Goal: Information Seeking & Learning: Learn about a topic

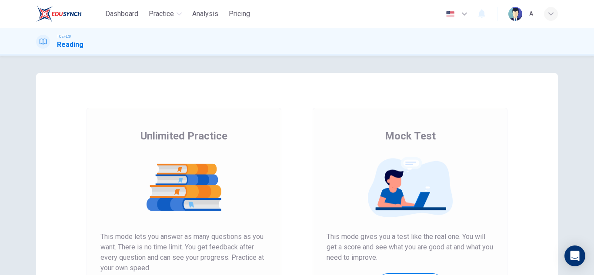
click at [198, 78] on div "Unlimited Practice Mock Test Unlimited Practice This mode lets you answer as ma…" at bounding box center [297, 224] width 522 height 302
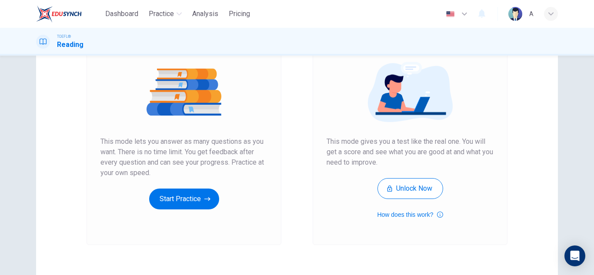
scroll to position [145, 0]
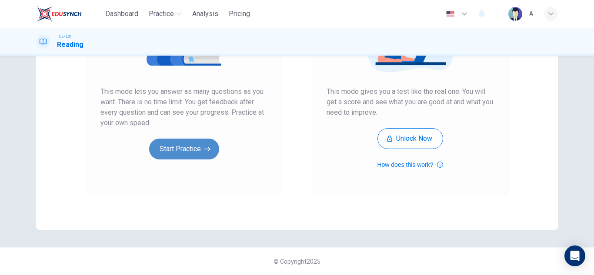
click at [176, 157] on button "Start Practice" at bounding box center [184, 149] width 70 height 21
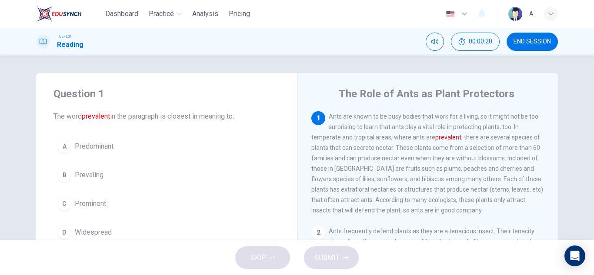
click at [131, 209] on button "C Prominent" at bounding box center [167, 204] width 226 height 22
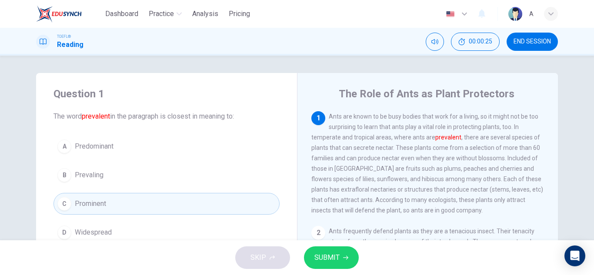
click at [345, 251] on button "SUBMIT" at bounding box center [331, 258] width 55 height 23
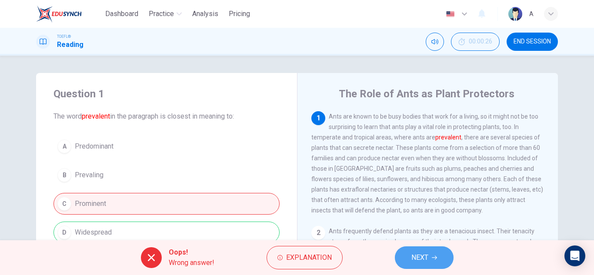
click at [425, 256] on span "NEXT" at bounding box center [420, 258] width 17 height 12
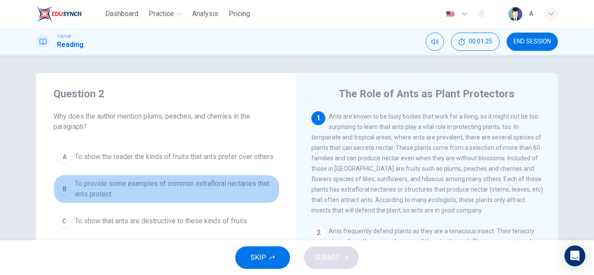
click at [236, 199] on span "To provide some examples of common extrafloral nectaries that ants protect" at bounding box center [175, 189] width 201 height 21
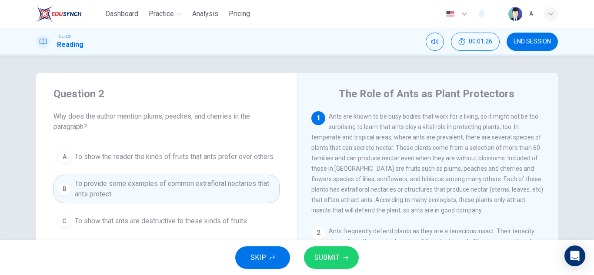
scroll to position [44, 0]
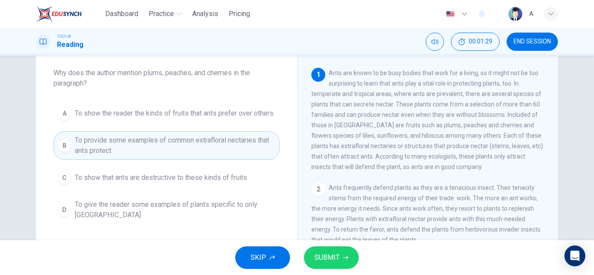
click at [336, 254] on span "SUBMIT" at bounding box center [327, 258] width 25 height 12
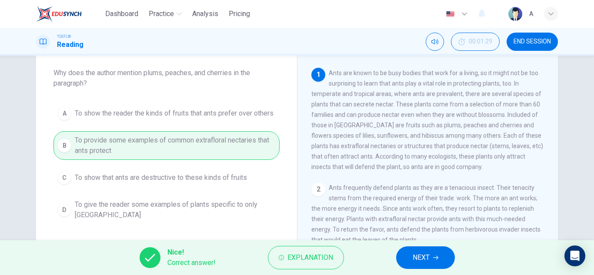
click at [436, 256] on icon "button" at bounding box center [435, 257] width 5 height 5
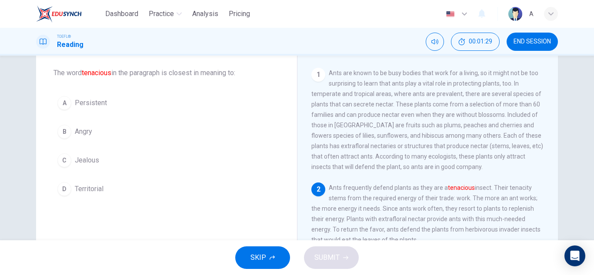
scroll to position [21, 0]
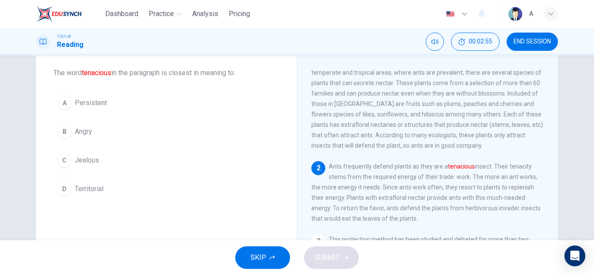
click at [106, 103] on button "A Persistent" at bounding box center [167, 103] width 226 height 22
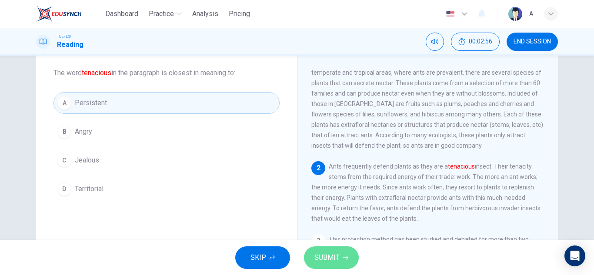
click at [343, 265] on button "SUBMIT" at bounding box center [331, 258] width 55 height 23
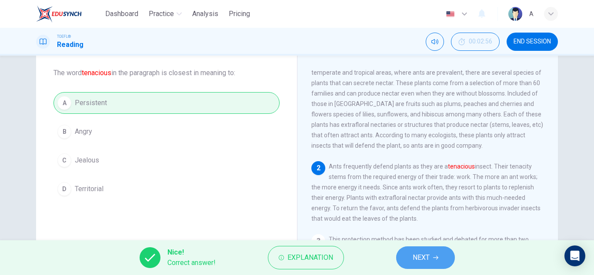
click at [421, 253] on span "NEXT" at bounding box center [421, 258] width 17 height 12
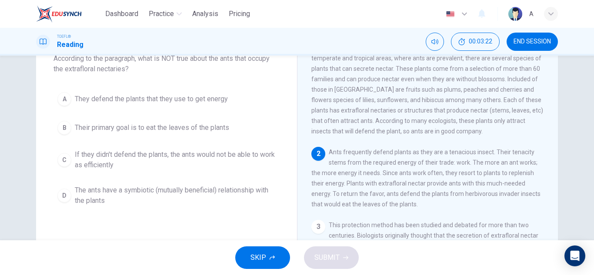
scroll to position [44, 0]
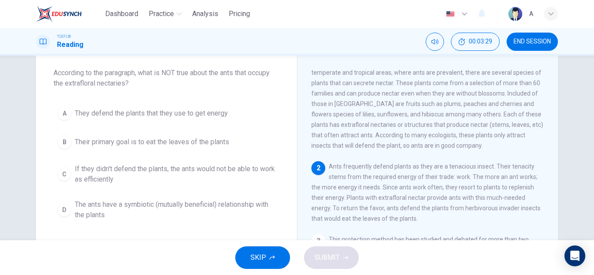
click at [217, 147] on span "Their primary goal is to eat the leaves of the plants" at bounding box center [152, 142] width 154 height 10
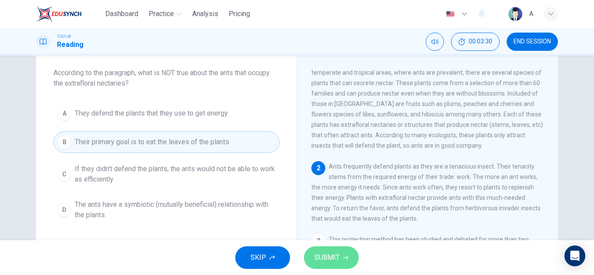
click at [327, 248] on button "SUBMIT" at bounding box center [331, 258] width 55 height 23
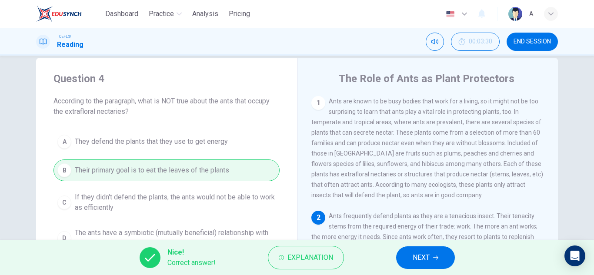
scroll to position [0, 0]
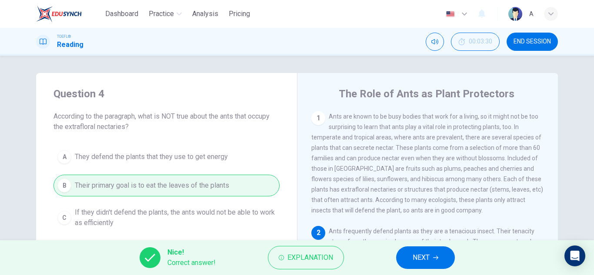
drag, startPoint x: 442, startPoint y: 250, endPoint x: 431, endPoint y: 255, distance: 11.5
click at [437, 252] on button "NEXT" at bounding box center [425, 258] width 59 height 23
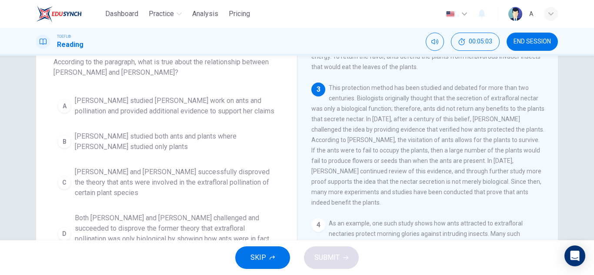
scroll to position [87, 0]
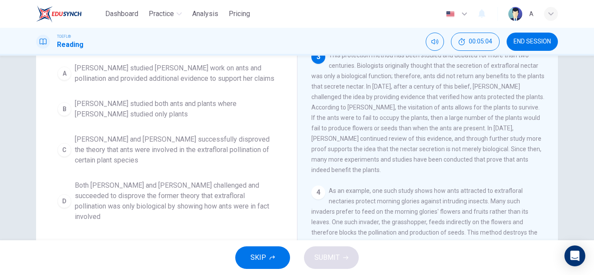
click at [184, 198] on span "Both [PERSON_NAME] and [PERSON_NAME] challenged and succeeded to disprove the f…" at bounding box center [175, 202] width 201 height 42
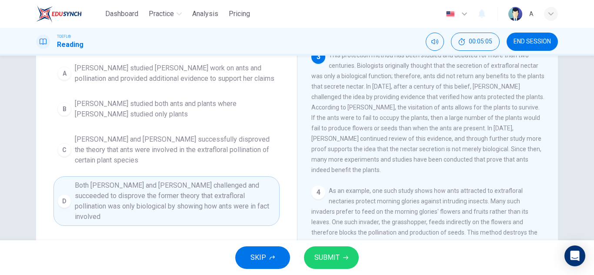
click at [333, 243] on div "SKIP SUBMIT" at bounding box center [297, 258] width 594 height 35
click at [343, 249] on button "SUBMIT" at bounding box center [331, 258] width 55 height 23
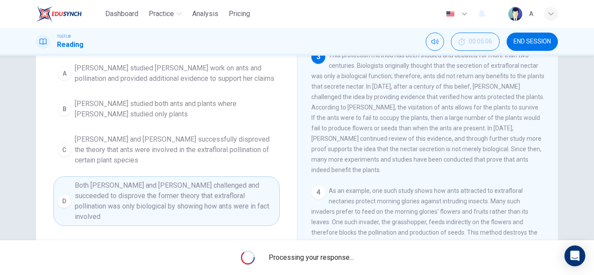
click at [346, 255] on span "Processing your response..." at bounding box center [311, 258] width 85 height 10
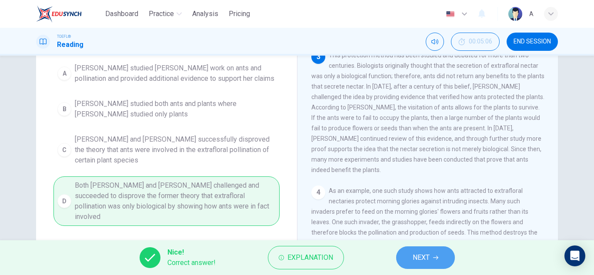
click at [422, 259] on span "NEXT" at bounding box center [421, 258] width 17 height 12
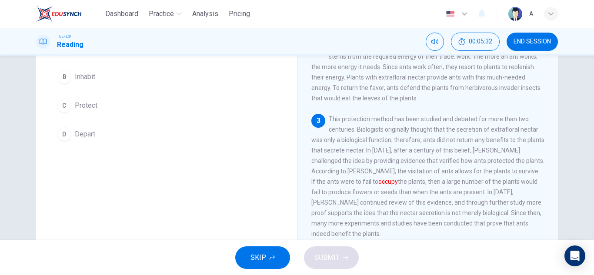
scroll to position [65, 0]
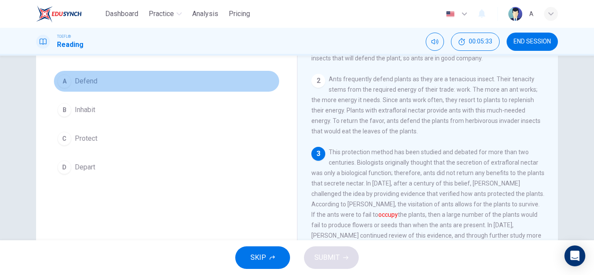
click at [138, 82] on button "A Defend" at bounding box center [167, 81] width 226 height 22
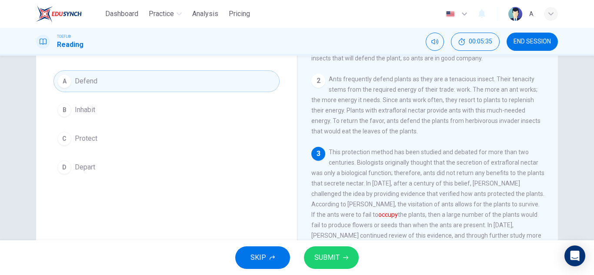
click at [117, 138] on button "C Protect" at bounding box center [167, 139] width 226 height 22
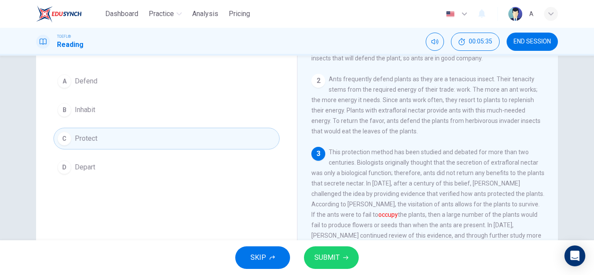
click at [344, 250] on button "SUBMIT" at bounding box center [331, 258] width 55 height 23
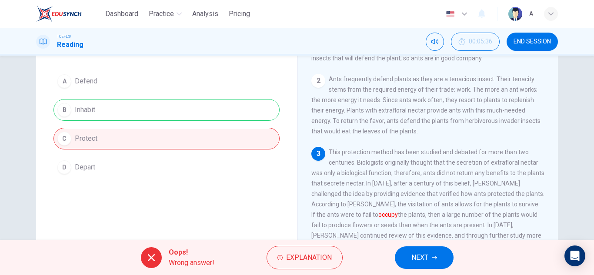
click at [430, 261] on button "NEXT" at bounding box center [424, 258] width 59 height 23
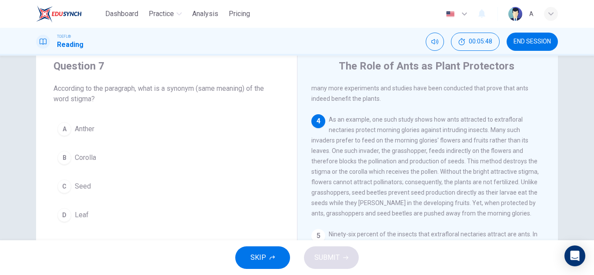
scroll to position [44, 0]
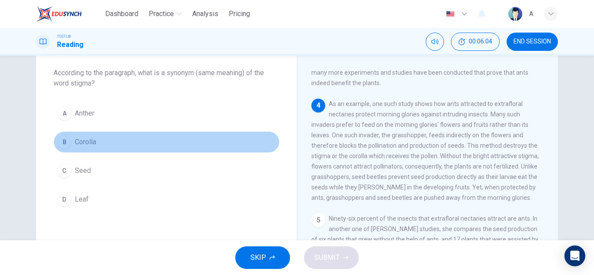
click at [126, 137] on button "B Corolla" at bounding box center [167, 142] width 226 height 22
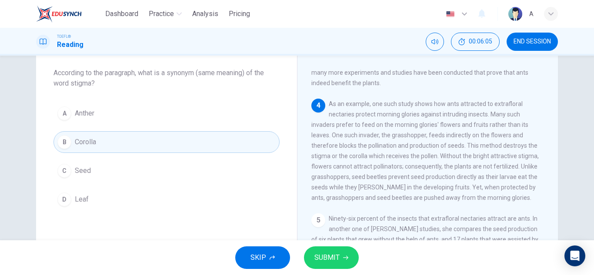
click at [353, 253] on button "SUBMIT" at bounding box center [331, 258] width 55 height 23
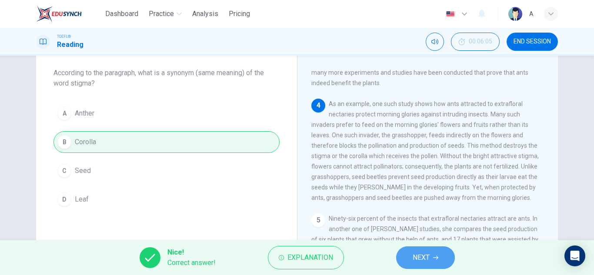
click at [405, 251] on button "NEXT" at bounding box center [425, 258] width 59 height 23
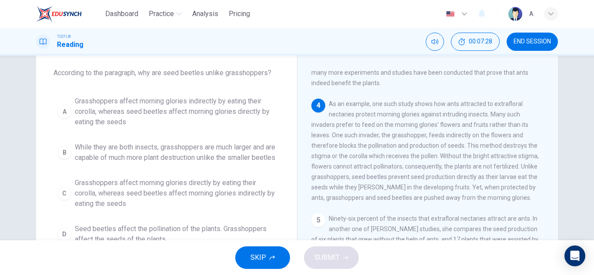
click at [140, 146] on span "While they are both insects, grasshoppers are much larger and are capable of mu…" at bounding box center [175, 152] width 201 height 21
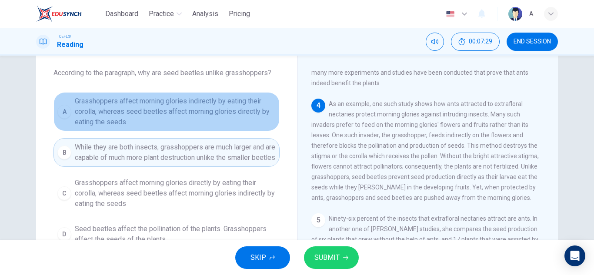
click at [159, 107] on span "Grasshoppers affect morning glories indirectly by eating their corolla, whereas…" at bounding box center [175, 111] width 201 height 31
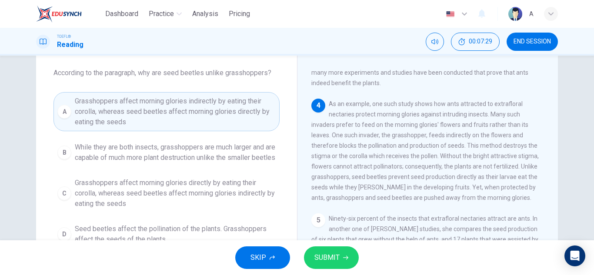
click at [315, 251] on button "SUBMIT" at bounding box center [331, 258] width 55 height 23
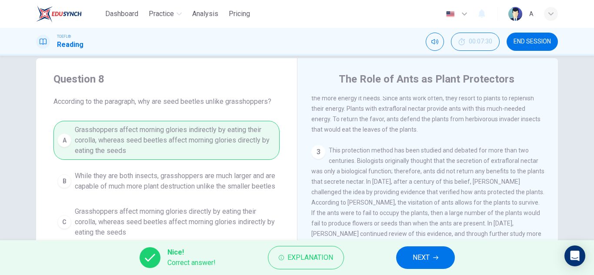
scroll to position [0, 0]
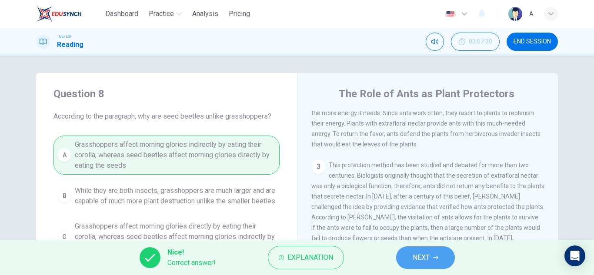
click at [425, 251] on button "NEXT" at bounding box center [425, 258] width 59 height 23
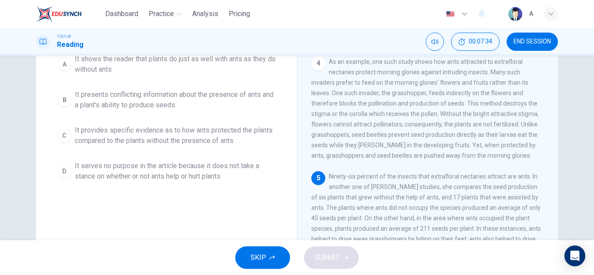
scroll to position [87, 0]
drag, startPoint x: 224, startPoint y: 196, endPoint x: 218, endPoint y: 206, distance: 11.5
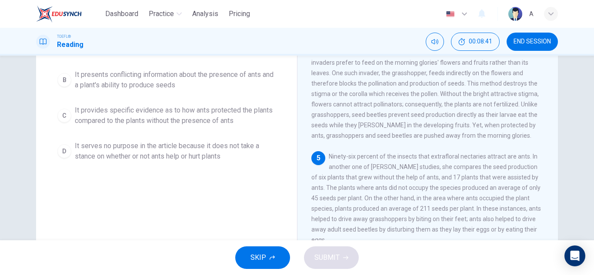
scroll to position [131, 0]
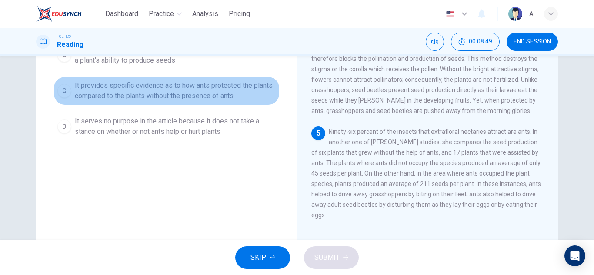
click at [220, 79] on button "C It provides specific evidence as to how ants protected the plants compared to…" at bounding box center [167, 91] width 226 height 29
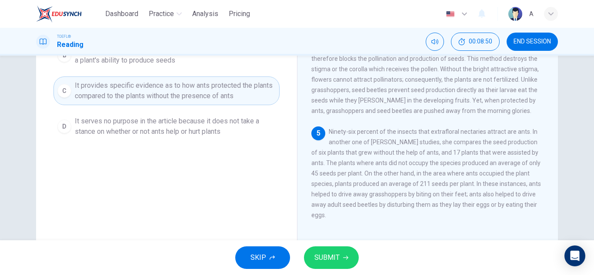
click at [349, 262] on button "SUBMIT" at bounding box center [331, 258] width 55 height 23
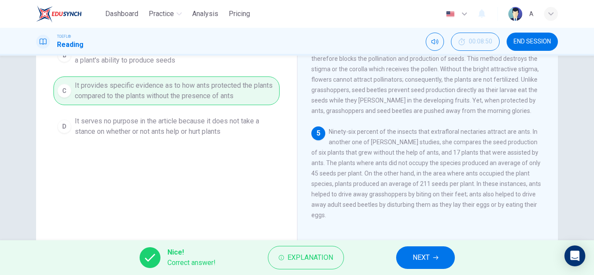
drag, startPoint x: 431, startPoint y: 265, endPoint x: 430, endPoint y: 257, distance: 8.4
click at [429, 259] on button "NEXT" at bounding box center [425, 258] width 59 height 23
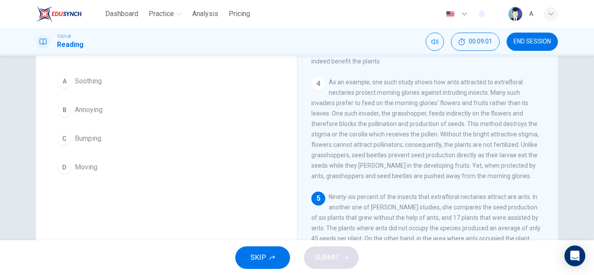
scroll to position [22, 0]
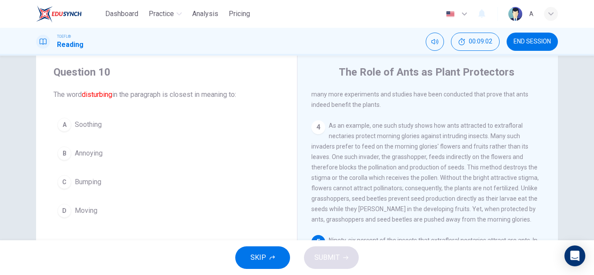
click at [117, 154] on button "B Annoying" at bounding box center [167, 154] width 226 height 22
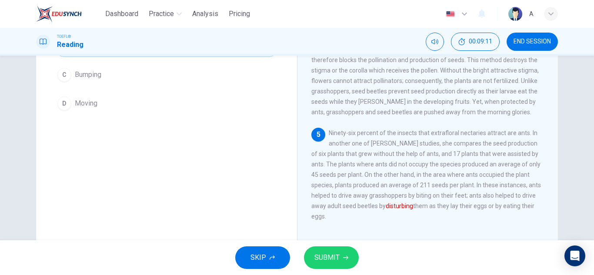
scroll to position [109, 0]
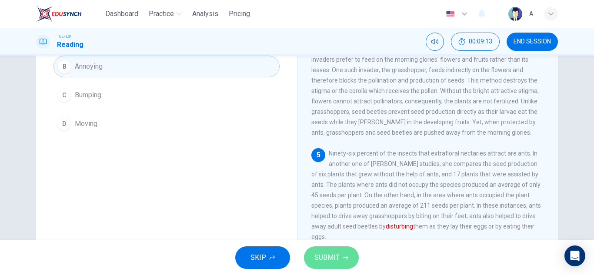
click at [342, 251] on button "SUBMIT" at bounding box center [331, 258] width 55 height 23
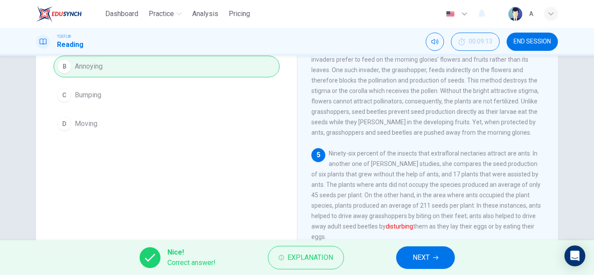
scroll to position [0, 0]
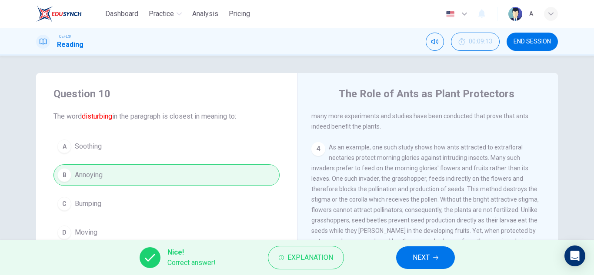
click at [462, 273] on div "Nice! Correct answer! Explanation NEXT" at bounding box center [297, 258] width 594 height 35
click at [456, 268] on div "Nice! Correct answer! Explanation NEXT" at bounding box center [297, 258] width 594 height 35
click at [446, 261] on button "NEXT" at bounding box center [425, 258] width 59 height 23
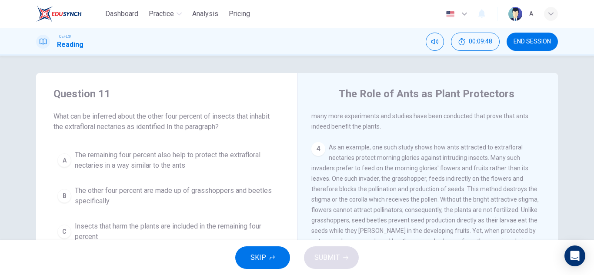
scroll to position [44, 0]
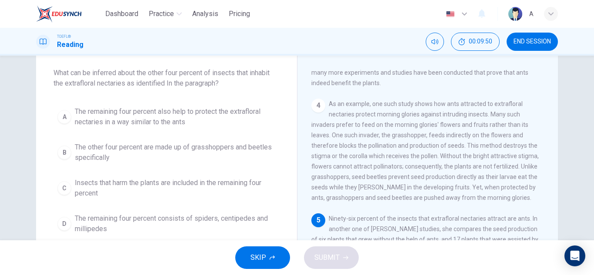
click at [131, 190] on span "Insects that harm the plants are included in the remaining four percent" at bounding box center [175, 188] width 201 height 21
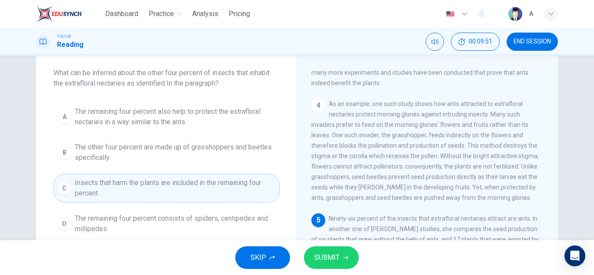
click at [330, 267] on button "SUBMIT" at bounding box center [331, 258] width 55 height 23
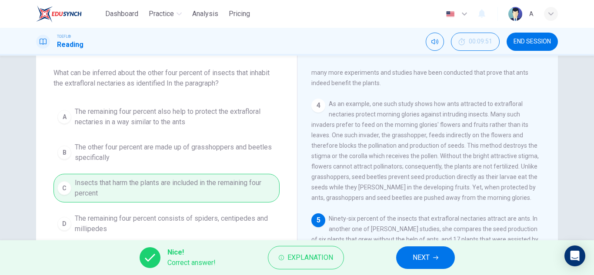
click at [415, 260] on span "NEXT" at bounding box center [421, 258] width 17 height 12
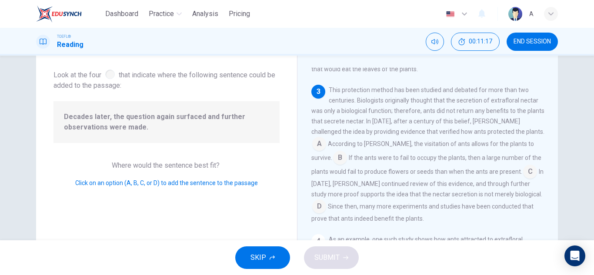
click at [160, 107] on div "Decades later, the question again surfaced and further observations were made." at bounding box center [167, 122] width 226 height 42
click at [237, 133] on div "Decades later, the question again surfaced and further observations were made." at bounding box center [167, 122] width 226 height 42
click at [523, 180] on input at bounding box center [530, 173] width 14 height 14
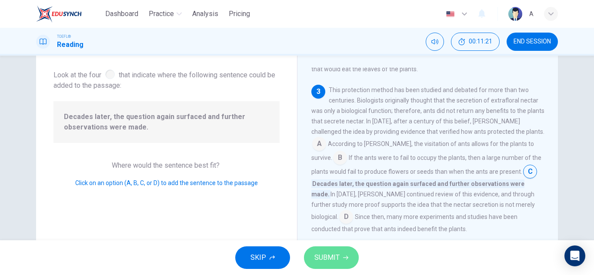
click at [335, 254] on span "SUBMIT" at bounding box center [327, 258] width 25 height 12
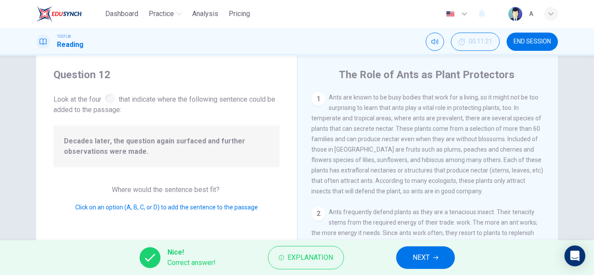
scroll to position [0, 0]
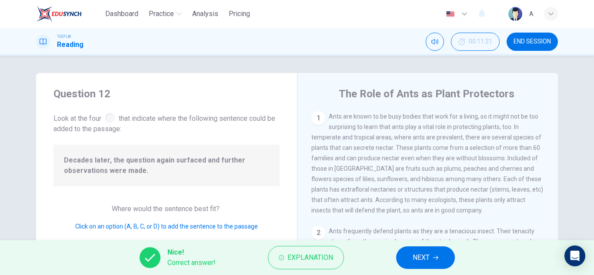
click at [433, 245] on div "Nice! Correct answer! Explanation NEXT" at bounding box center [297, 258] width 594 height 35
click at [442, 261] on button "NEXT" at bounding box center [425, 258] width 59 height 23
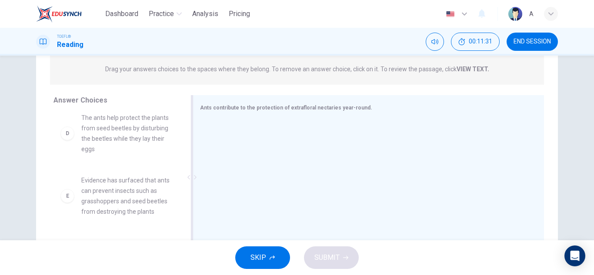
scroll to position [152, 0]
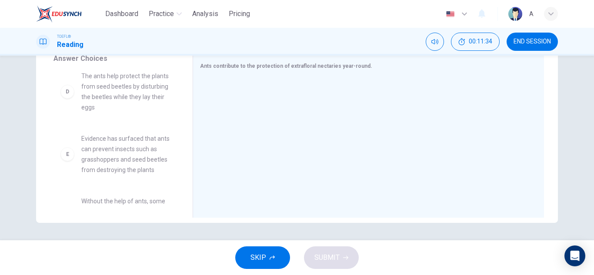
click at [133, 175] on span "Evidence has surfaced that ants can prevent insects such as grasshoppers and se…" at bounding box center [126, 155] width 90 height 42
click at [64, 161] on div "E" at bounding box center [67, 154] width 14 height 14
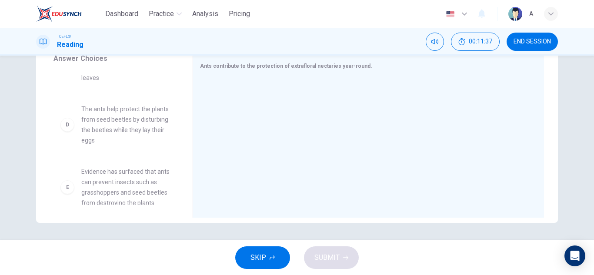
scroll to position [214, 0]
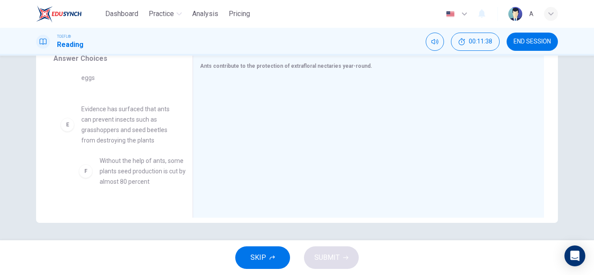
drag, startPoint x: 114, startPoint y: 173, endPoint x: 118, endPoint y: 150, distance: 23.4
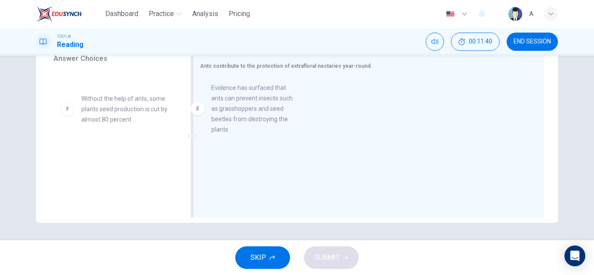
drag, startPoint x: 130, startPoint y: 125, endPoint x: 265, endPoint y: 114, distance: 135.4
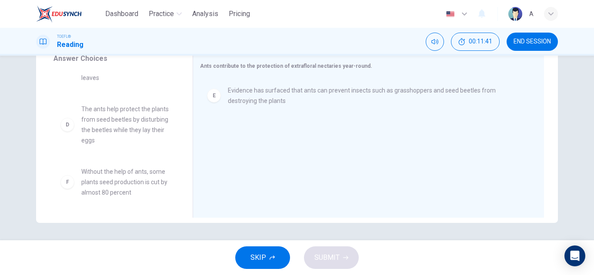
scroll to position [141, 0]
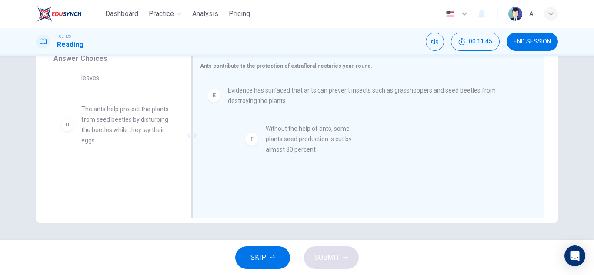
drag, startPoint x: 126, startPoint y: 187, endPoint x: 314, endPoint y: 138, distance: 194.1
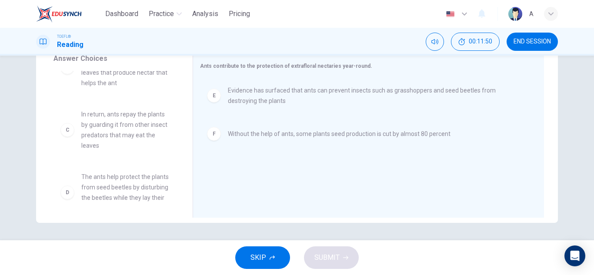
scroll to position [89, 0]
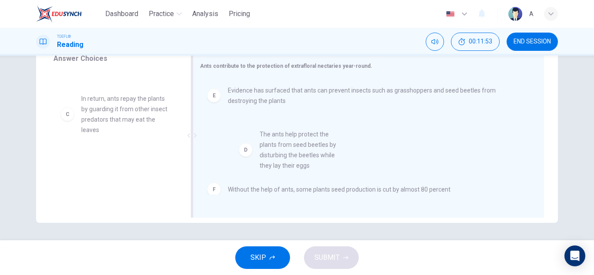
drag, startPoint x: 132, startPoint y: 178, endPoint x: 318, endPoint y: 151, distance: 187.7
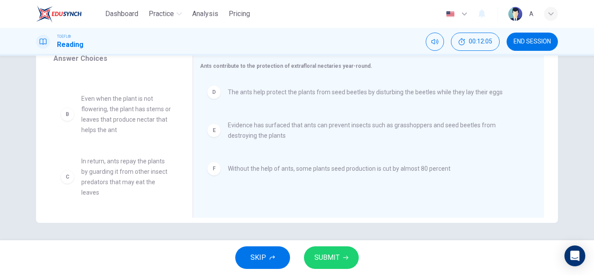
scroll to position [0, 0]
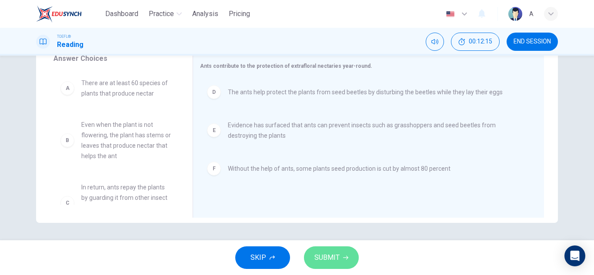
click at [337, 258] on span "SUBMIT" at bounding box center [327, 258] width 25 height 12
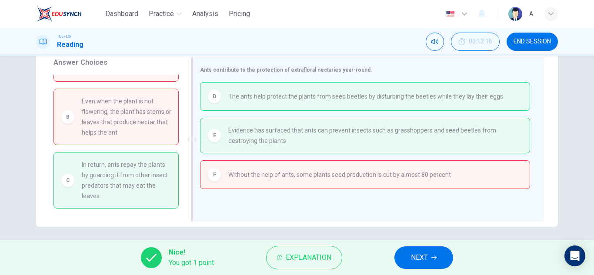
scroll to position [152, 0]
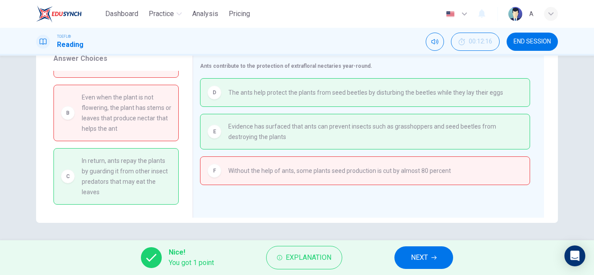
drag, startPoint x: 142, startPoint y: 175, endPoint x: 594, endPoint y: 198, distance: 452.2
click at [501, 178] on div "Answer Choices A There are at least 60 species of plants that produce nectar B …" at bounding box center [297, 138] width 522 height 169
click at [443, 261] on button "NEXT" at bounding box center [424, 258] width 59 height 23
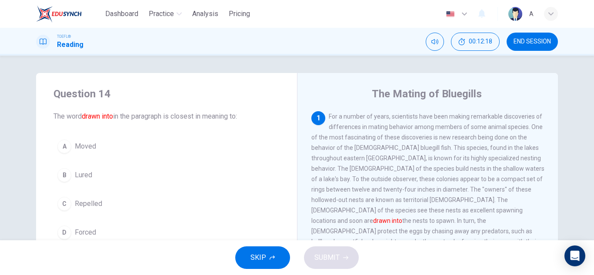
scroll to position [44, 0]
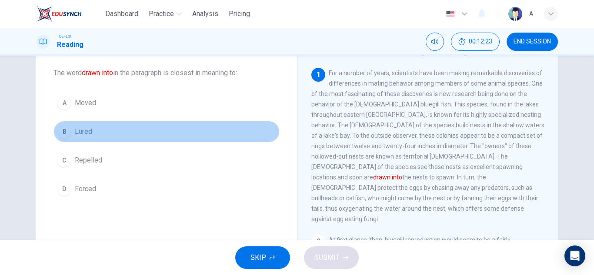
click at [168, 133] on button "B Lured" at bounding box center [167, 132] width 226 height 22
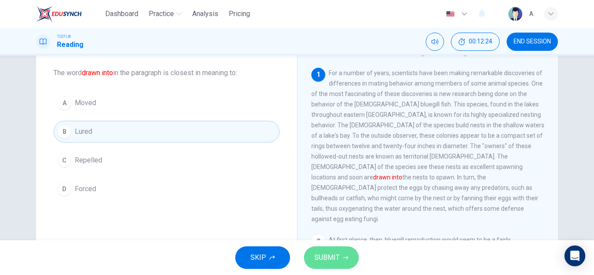
click at [336, 260] on span "SUBMIT" at bounding box center [327, 258] width 25 height 12
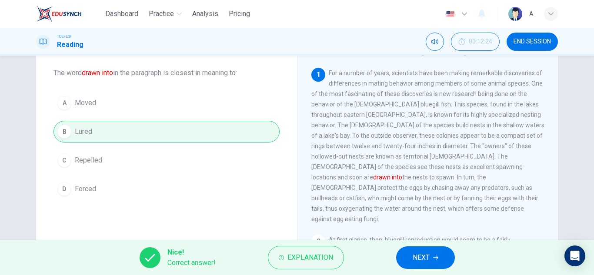
click at [433, 262] on button "NEXT" at bounding box center [425, 258] width 59 height 23
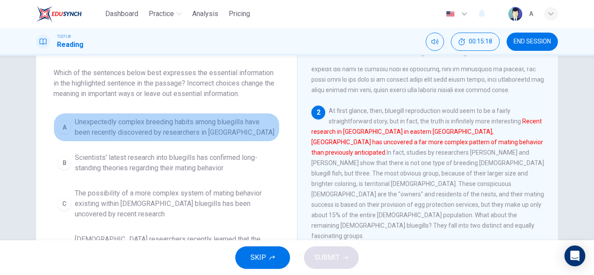
drag, startPoint x: 154, startPoint y: 122, endPoint x: 148, endPoint y: 125, distance: 6.6
click at [149, 125] on span "Unexpectedly complex breeding habits among bluegills have been recently discove…" at bounding box center [175, 127] width 201 height 21
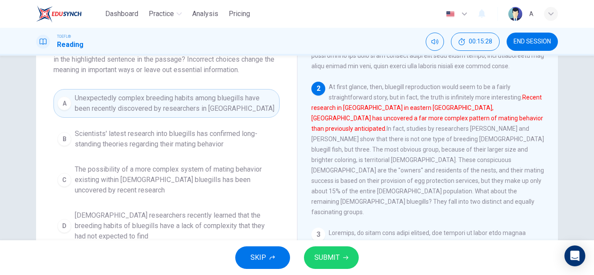
scroll to position [87, 0]
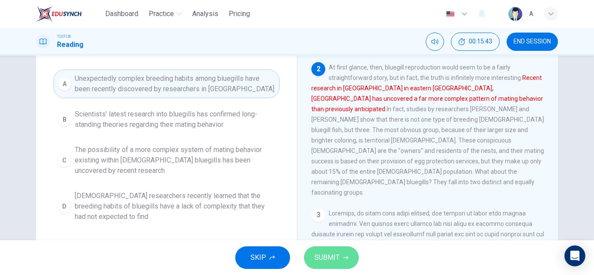
click at [326, 254] on span "SUBMIT" at bounding box center [327, 258] width 25 height 12
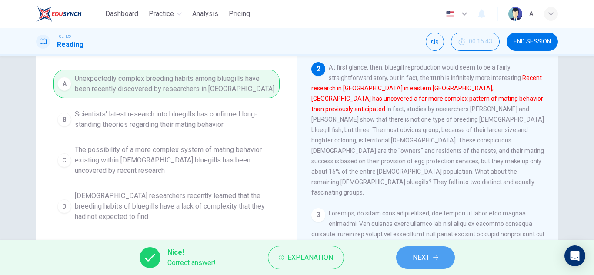
click at [409, 252] on button "NEXT" at bounding box center [425, 258] width 59 height 23
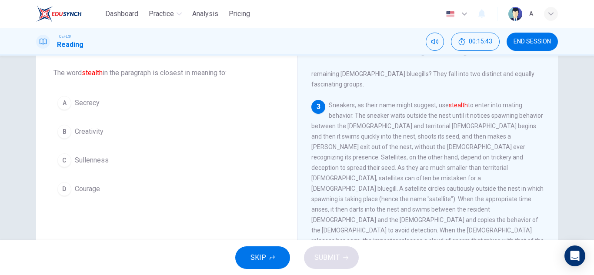
scroll to position [23, 0]
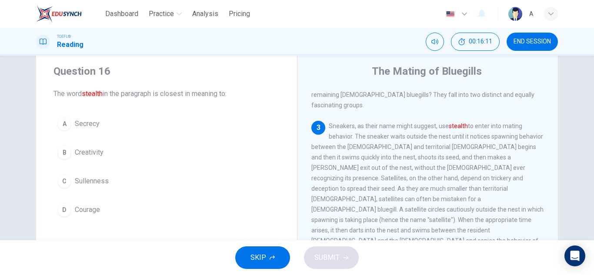
click at [96, 126] on span "Secrecy" at bounding box center [87, 124] width 25 height 10
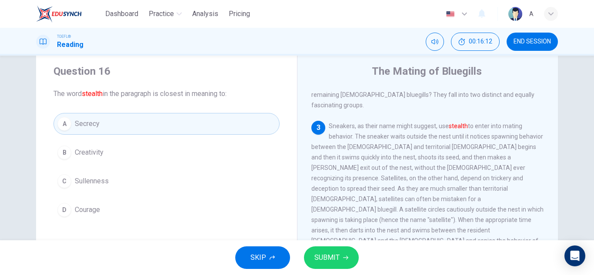
click at [336, 252] on span "SUBMIT" at bounding box center [327, 258] width 25 height 12
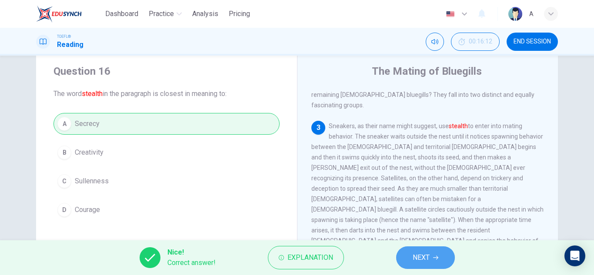
click at [427, 256] on span "NEXT" at bounding box center [421, 258] width 17 height 12
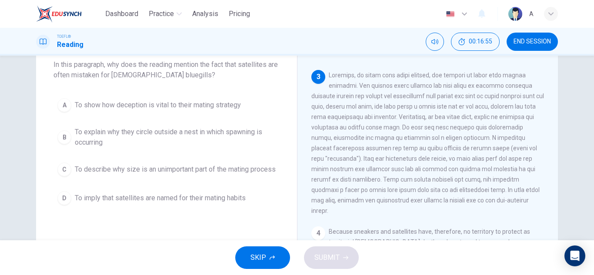
scroll to position [66, 0]
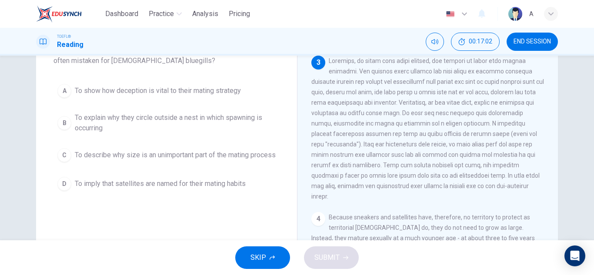
click at [164, 161] on span "To describe why size is an unimportant part of the mating process" at bounding box center [175, 155] width 201 height 10
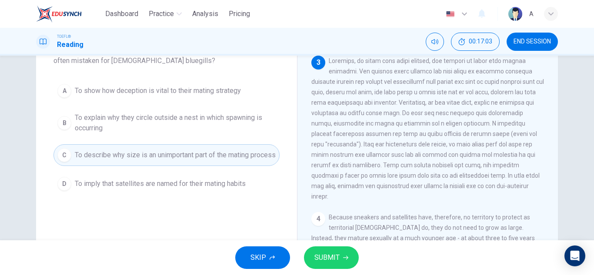
scroll to position [23, 0]
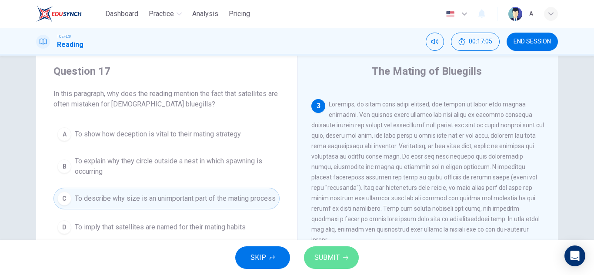
click at [332, 258] on span "SUBMIT" at bounding box center [327, 258] width 25 height 12
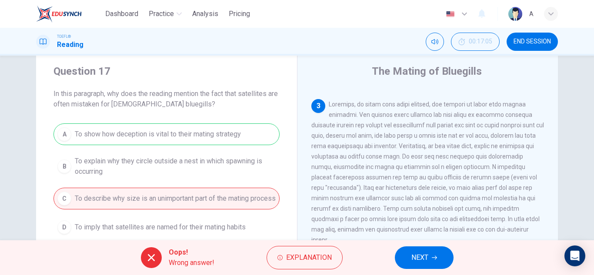
click at [402, 247] on div "Oops! Wrong answer! Explanation NEXT" at bounding box center [297, 258] width 594 height 35
click at [443, 265] on button "NEXT" at bounding box center [424, 258] width 59 height 23
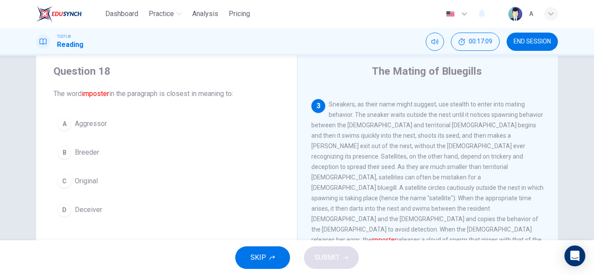
click at [105, 203] on button "D Deceiver" at bounding box center [167, 210] width 226 height 22
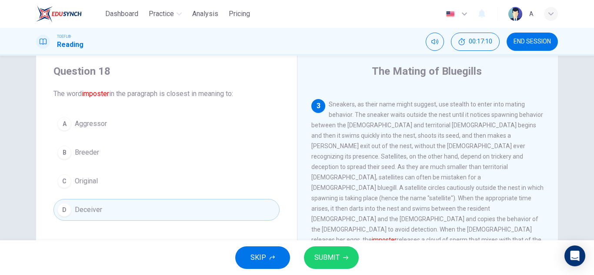
click at [327, 264] on button "SUBMIT" at bounding box center [331, 258] width 55 height 23
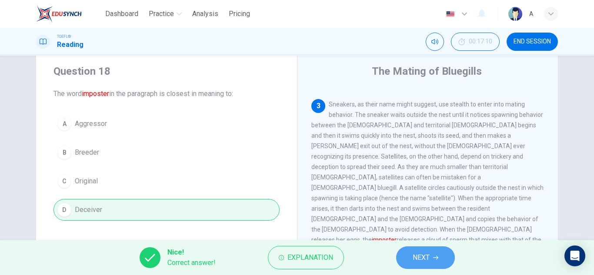
click at [426, 252] on span "NEXT" at bounding box center [421, 258] width 17 height 12
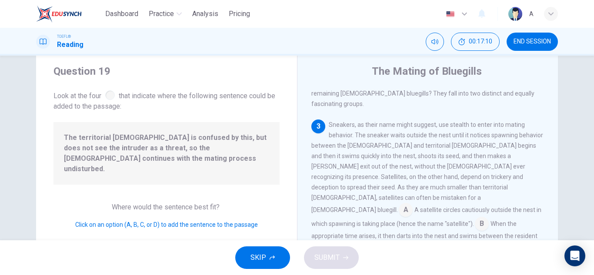
scroll to position [279, 0]
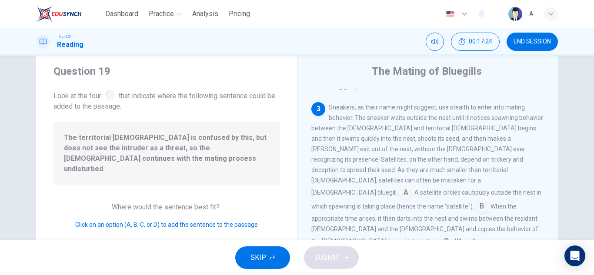
click at [493, 260] on input at bounding box center [486, 267] width 14 height 14
click at [332, 255] on span "SUBMIT" at bounding box center [327, 258] width 25 height 12
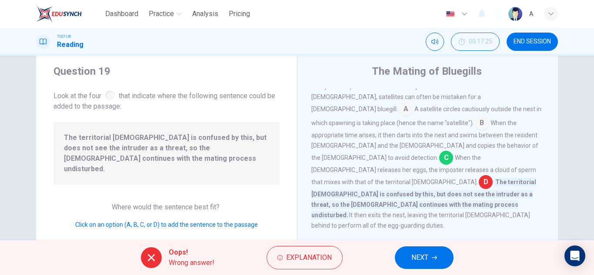
scroll to position [366, 0]
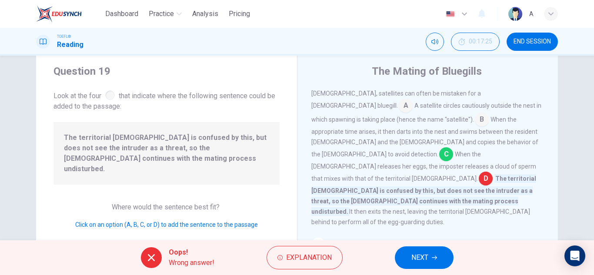
click at [403, 261] on button "NEXT" at bounding box center [424, 258] width 59 height 23
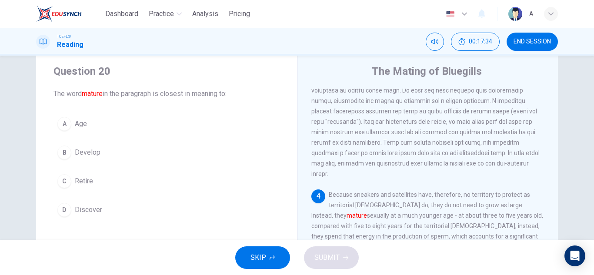
scroll to position [66, 0]
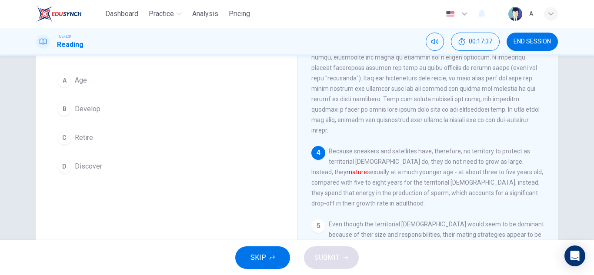
click at [98, 101] on button "B Develop" at bounding box center [167, 109] width 226 height 22
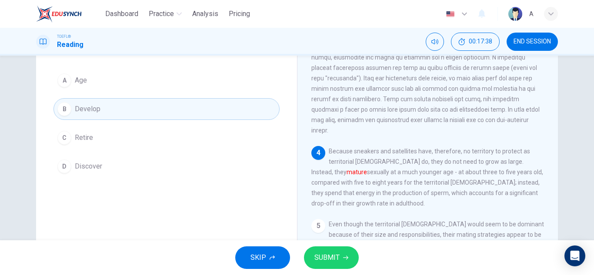
click at [324, 251] on button "SUBMIT" at bounding box center [331, 258] width 55 height 23
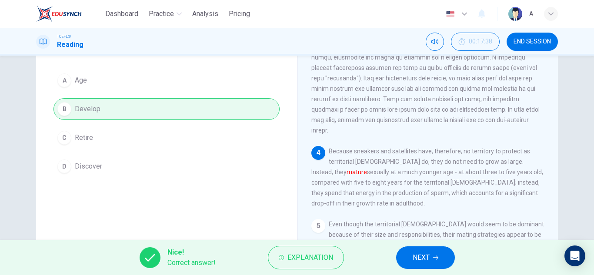
click at [415, 248] on button "NEXT" at bounding box center [425, 258] width 59 height 23
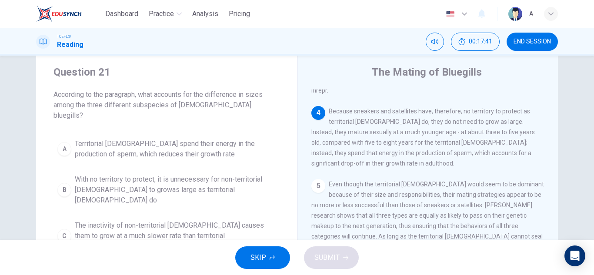
scroll to position [389, 0]
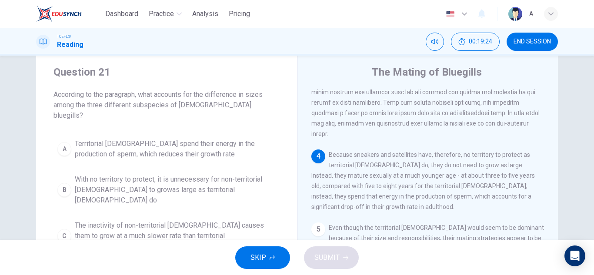
click at [171, 135] on button "A Territorial [DEMOGRAPHIC_DATA] spend their energy in the production of sperm,…" at bounding box center [167, 149] width 226 height 29
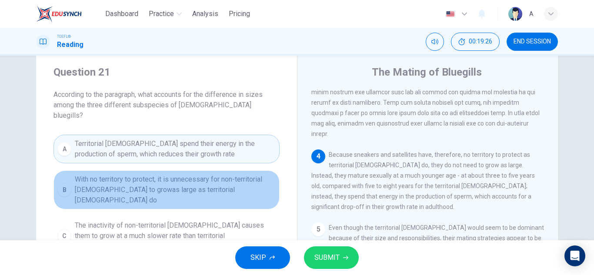
click at [208, 186] on button "B With no territory to protect, it is unnecessary for non-territorial [DEMOGRAP…" at bounding box center [167, 190] width 226 height 39
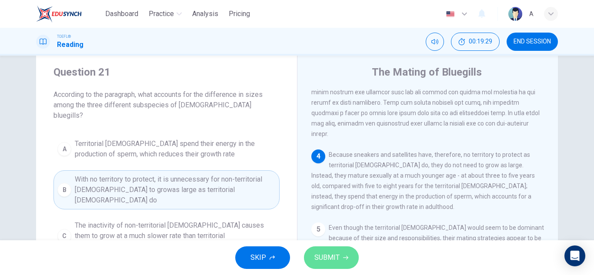
click at [322, 258] on span "SUBMIT" at bounding box center [327, 258] width 25 height 12
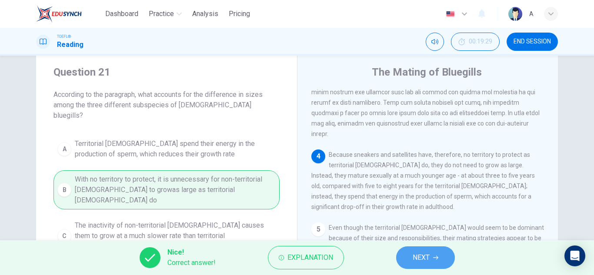
click at [445, 250] on button "NEXT" at bounding box center [425, 258] width 59 height 23
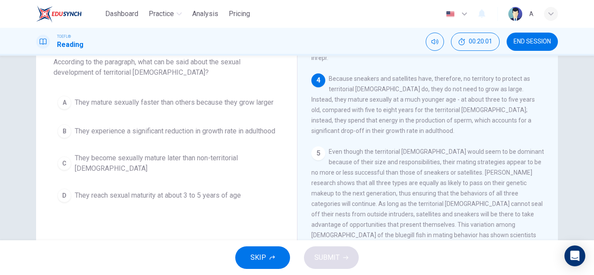
scroll to position [65, 0]
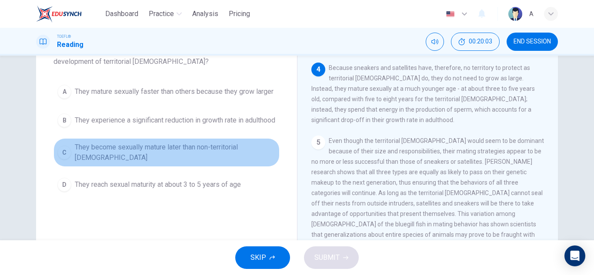
click at [231, 161] on span "They become sexually mature later than non-territorial [DEMOGRAPHIC_DATA]" at bounding box center [175, 152] width 201 height 21
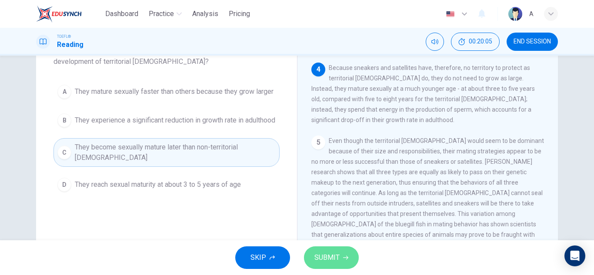
click at [322, 258] on span "SUBMIT" at bounding box center [327, 258] width 25 height 12
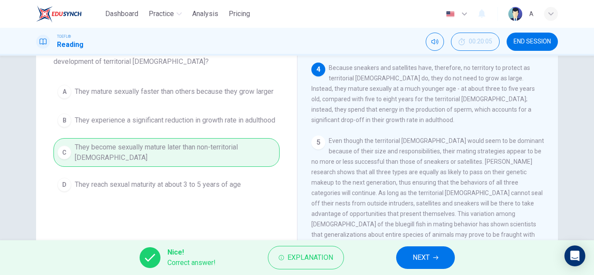
click at [445, 265] on button "NEXT" at bounding box center [425, 258] width 59 height 23
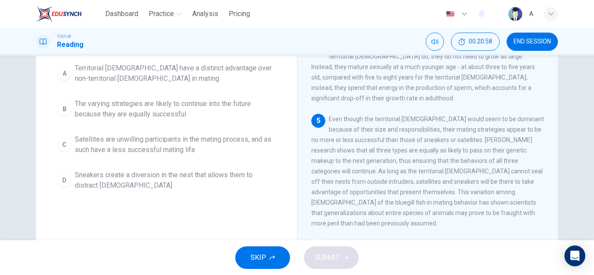
scroll to position [44, 0]
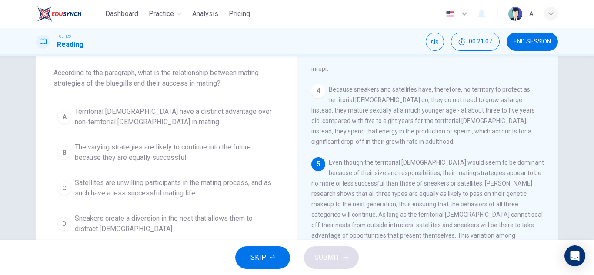
click at [178, 154] on span "The varying strategies are likely to continue into the future because they are …" at bounding box center [175, 152] width 201 height 21
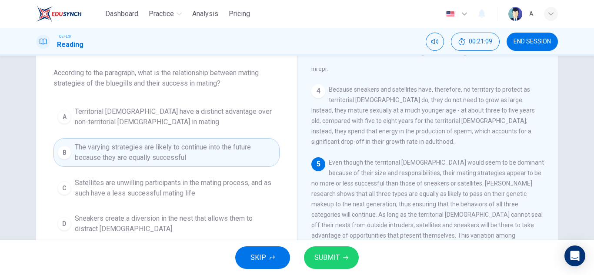
click at [311, 251] on button "SUBMIT" at bounding box center [331, 258] width 55 height 23
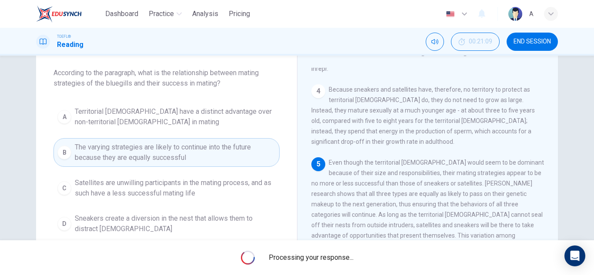
drag, startPoint x: 312, startPoint y: 254, endPoint x: 313, endPoint y: 246, distance: 7.5
click at [313, 251] on div "Processing your response..." at bounding box center [297, 258] width 594 height 35
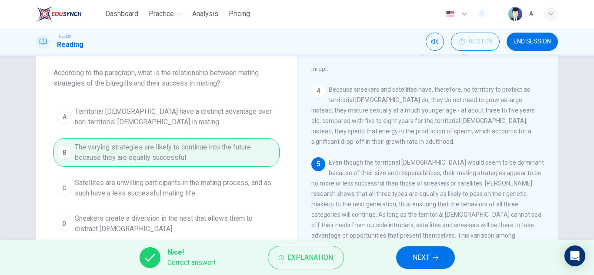
click at [454, 257] on button "NEXT" at bounding box center [425, 258] width 59 height 23
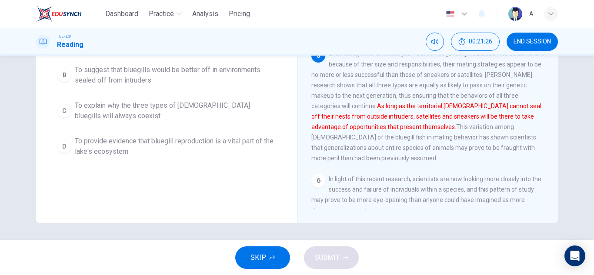
scroll to position [109, 0]
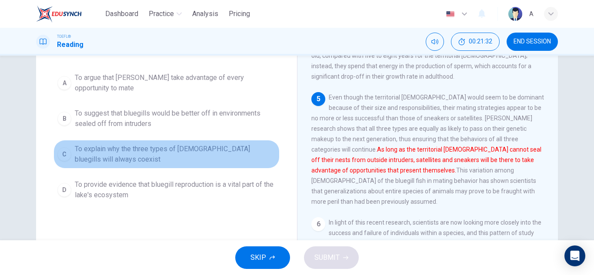
click at [182, 163] on span "To explain why the three types of [DEMOGRAPHIC_DATA] bluegills will always coex…" at bounding box center [175, 154] width 201 height 21
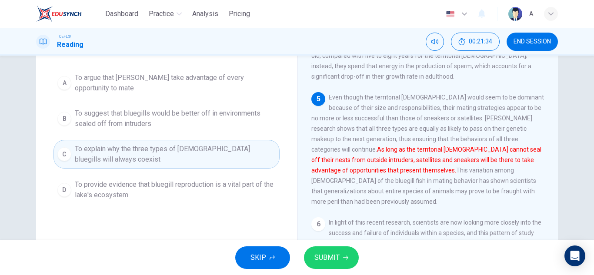
click at [342, 252] on button "SUBMIT" at bounding box center [331, 258] width 55 height 23
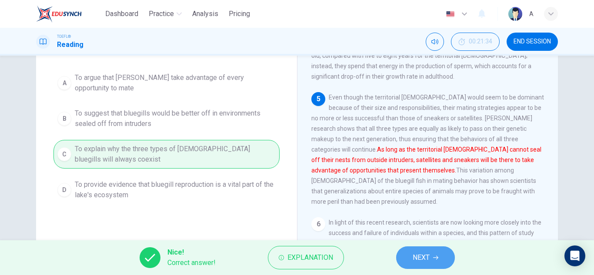
click at [429, 258] on span "NEXT" at bounding box center [421, 258] width 17 height 12
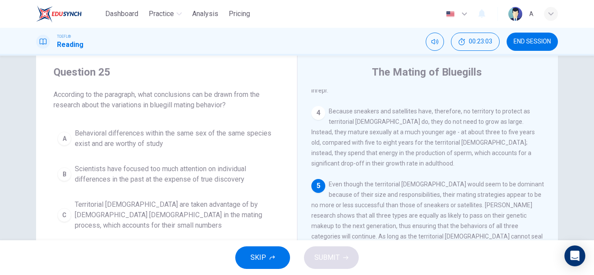
scroll to position [65, 0]
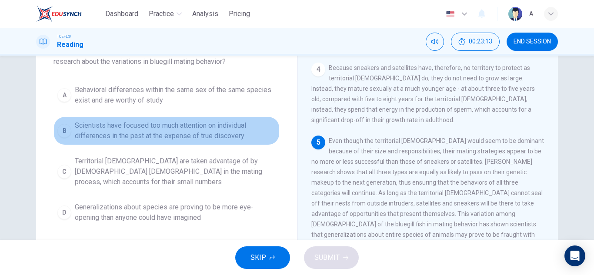
click at [245, 132] on span "Scientists have focused too much attention on individual differences in the pas…" at bounding box center [175, 131] width 201 height 21
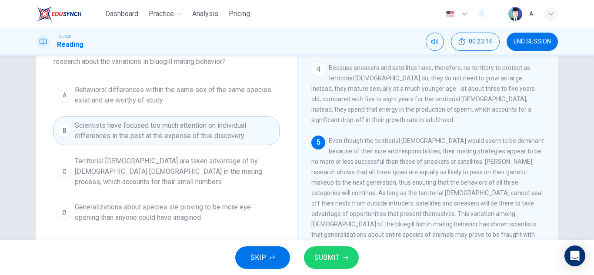
click at [343, 250] on button "SUBMIT" at bounding box center [331, 258] width 55 height 23
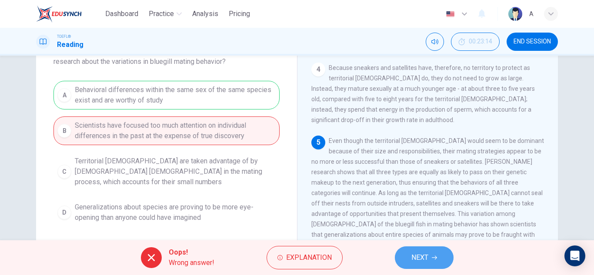
click at [438, 260] on button "NEXT" at bounding box center [424, 258] width 59 height 23
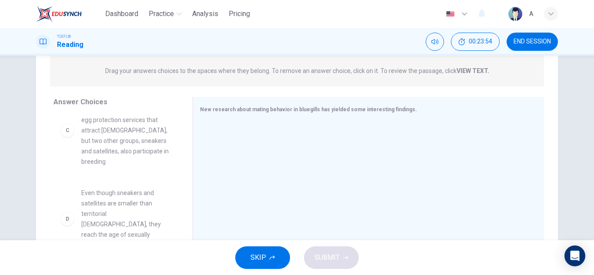
scroll to position [174, 0]
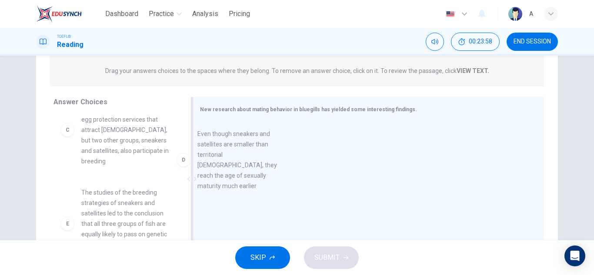
drag, startPoint x: 143, startPoint y: 209, endPoint x: 270, endPoint y: 168, distance: 133.6
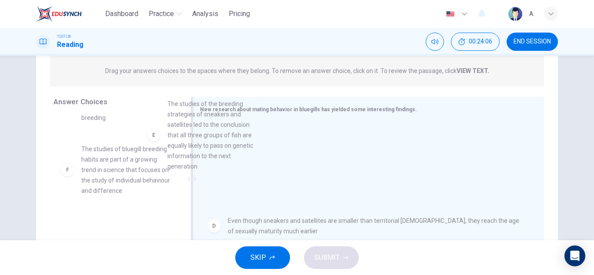
scroll to position [214, 0]
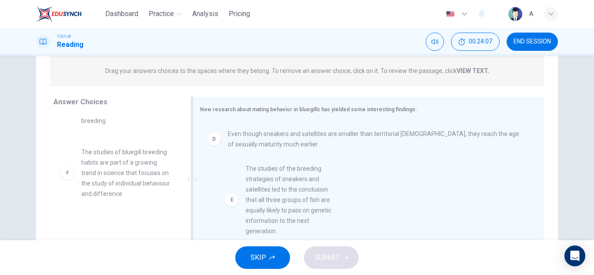
drag, startPoint x: 135, startPoint y: 194, endPoint x: 304, endPoint y: 233, distance: 173.2
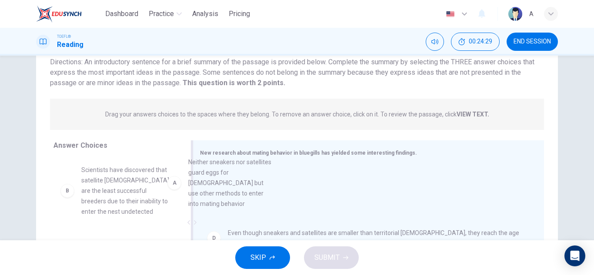
scroll to position [0, 0]
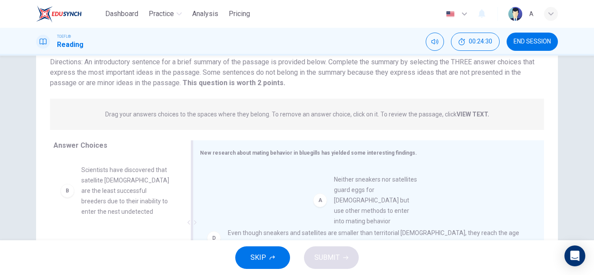
drag, startPoint x: 138, startPoint y: 187, endPoint x: 375, endPoint y: 197, distance: 236.9
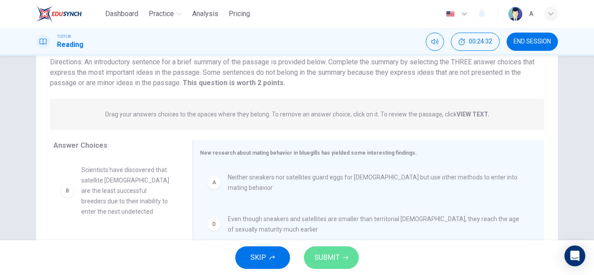
click at [343, 247] on button "SUBMIT" at bounding box center [331, 258] width 55 height 23
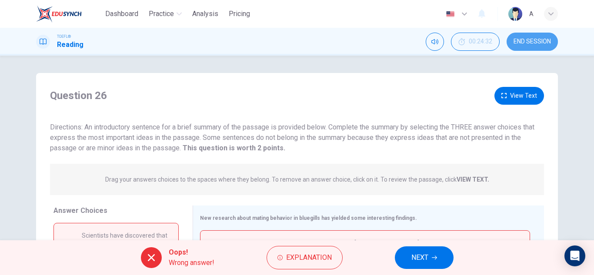
click at [520, 47] on button "END SESSION" at bounding box center [532, 42] width 51 height 18
